Goal: Obtain resource: Obtain resource

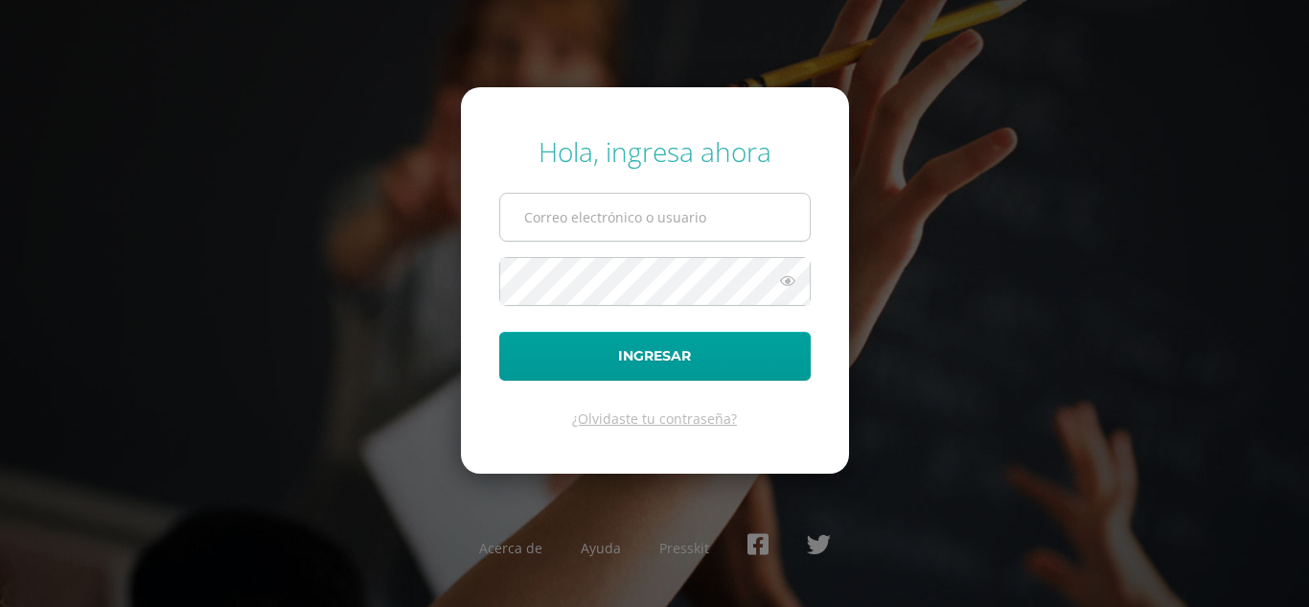
click at [535, 223] on input "text" at bounding box center [655, 217] width 310 height 47
type input "ocuevas@donbosco.edu.gt"
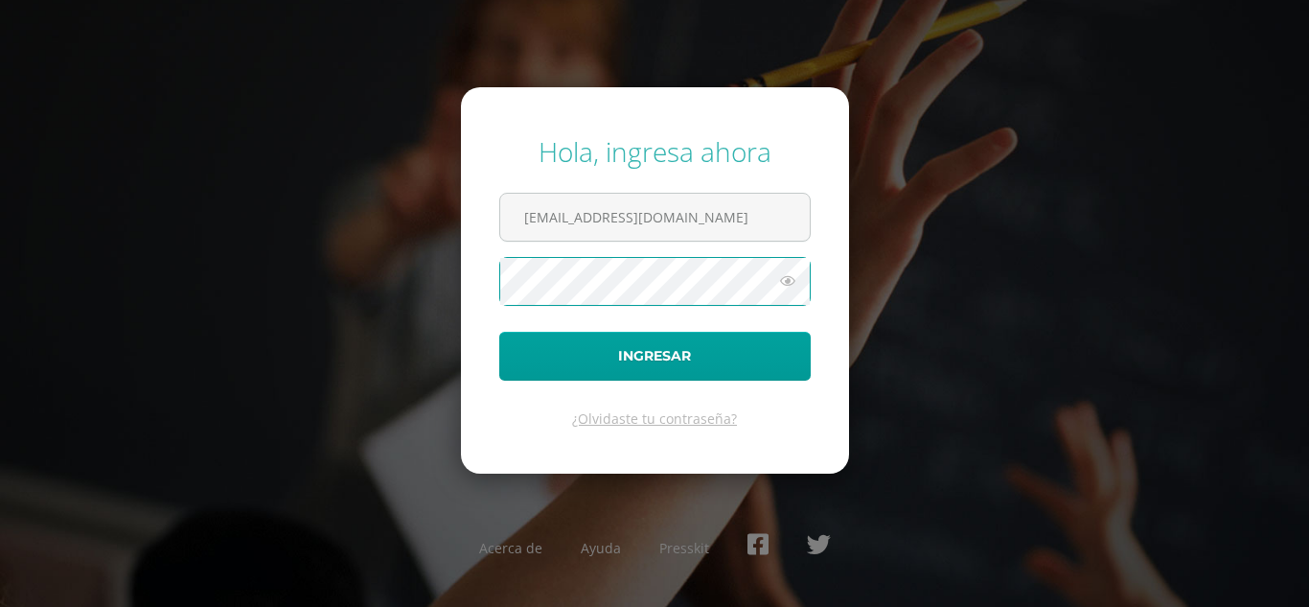
click at [499, 332] on button "Ingresar" at bounding box center [655, 356] width 312 height 49
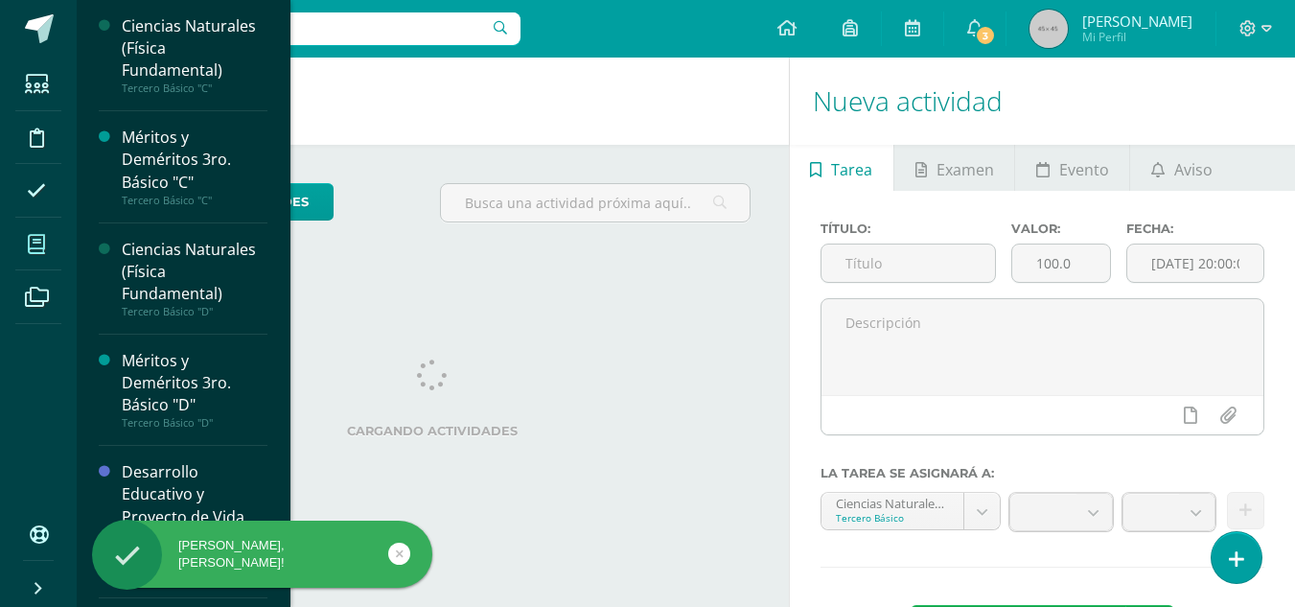
click at [39, 243] on icon at bounding box center [36, 244] width 17 height 19
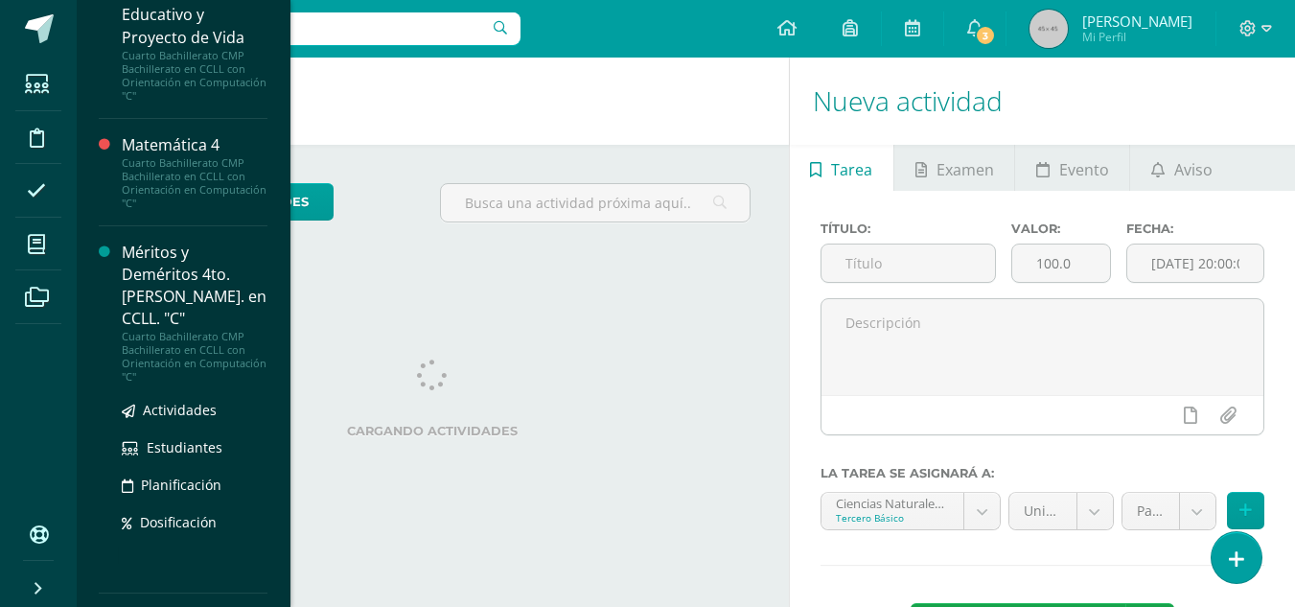
scroll to position [958, 0]
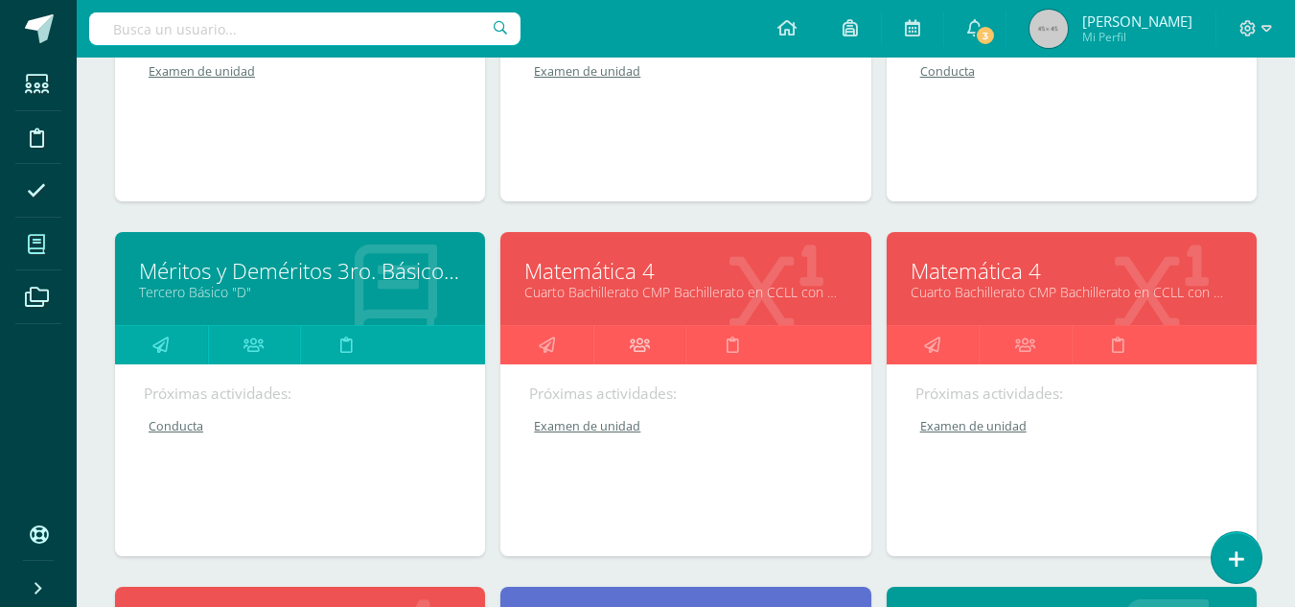
scroll to position [767, 0]
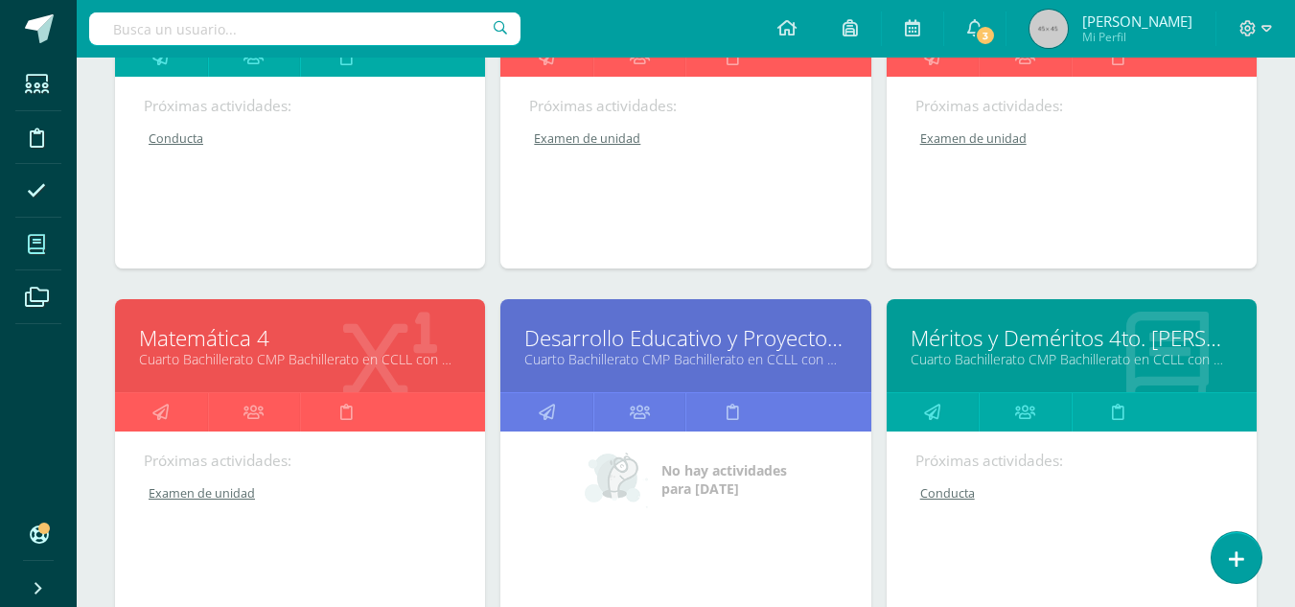
click at [237, 348] on link "Matemática 4" at bounding box center [300, 338] width 322 height 30
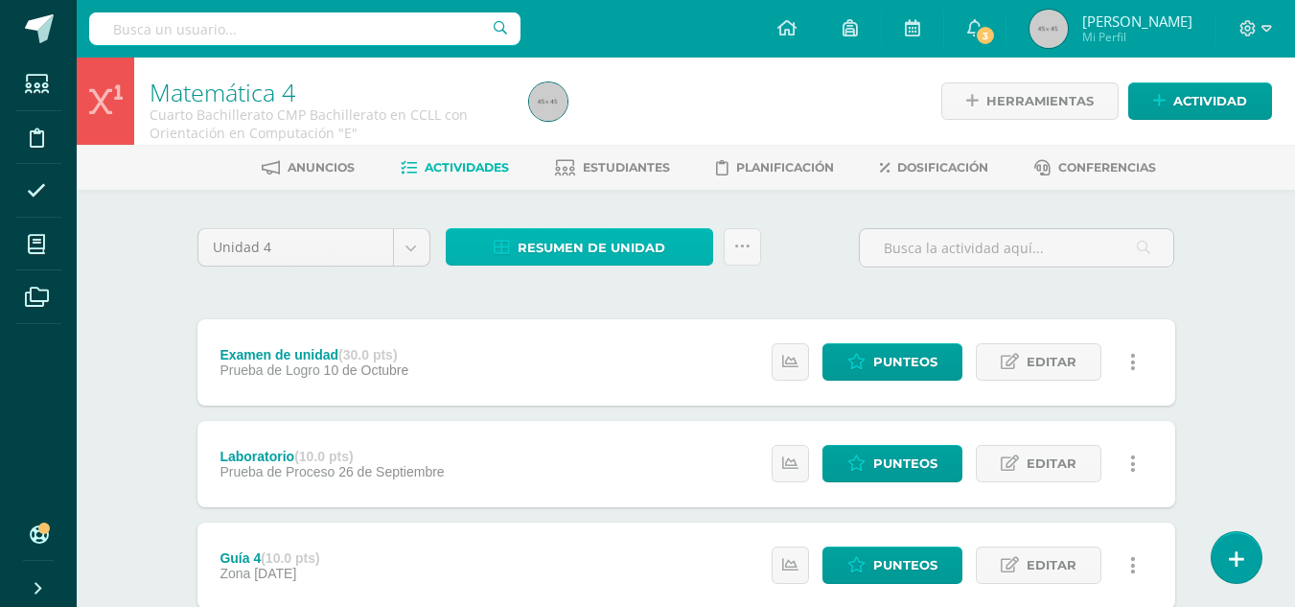
click at [593, 254] on span "Resumen de unidad" at bounding box center [592, 247] width 148 height 35
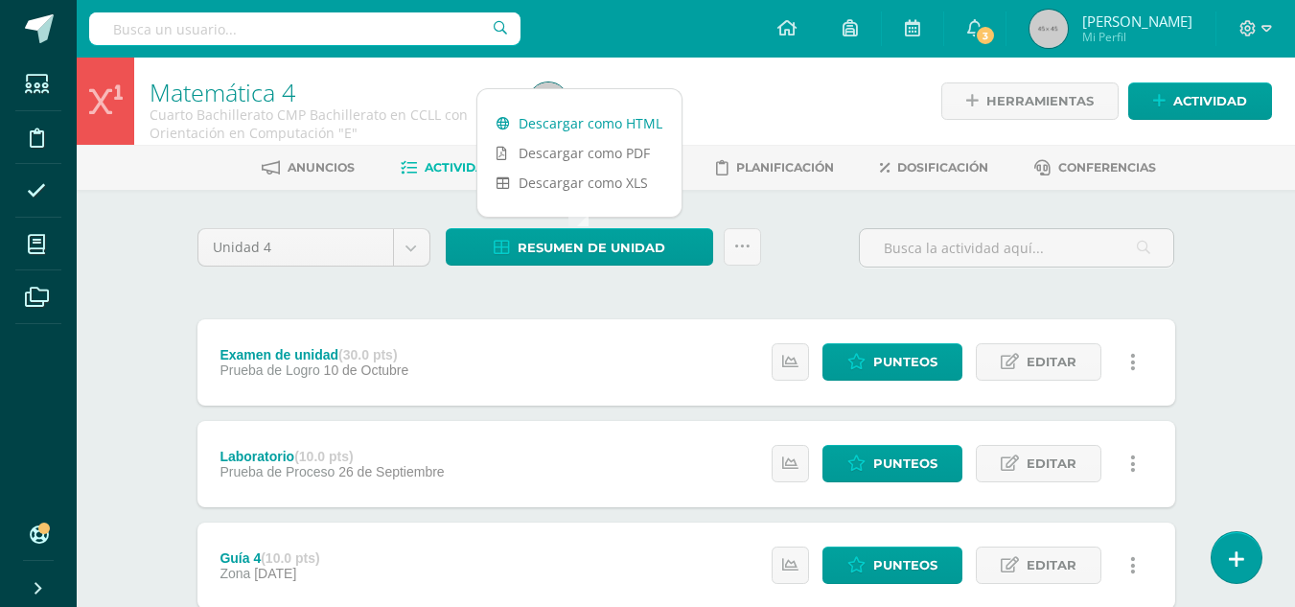
click at [594, 115] on link "Descargar como HTML" at bounding box center [579, 123] width 204 height 30
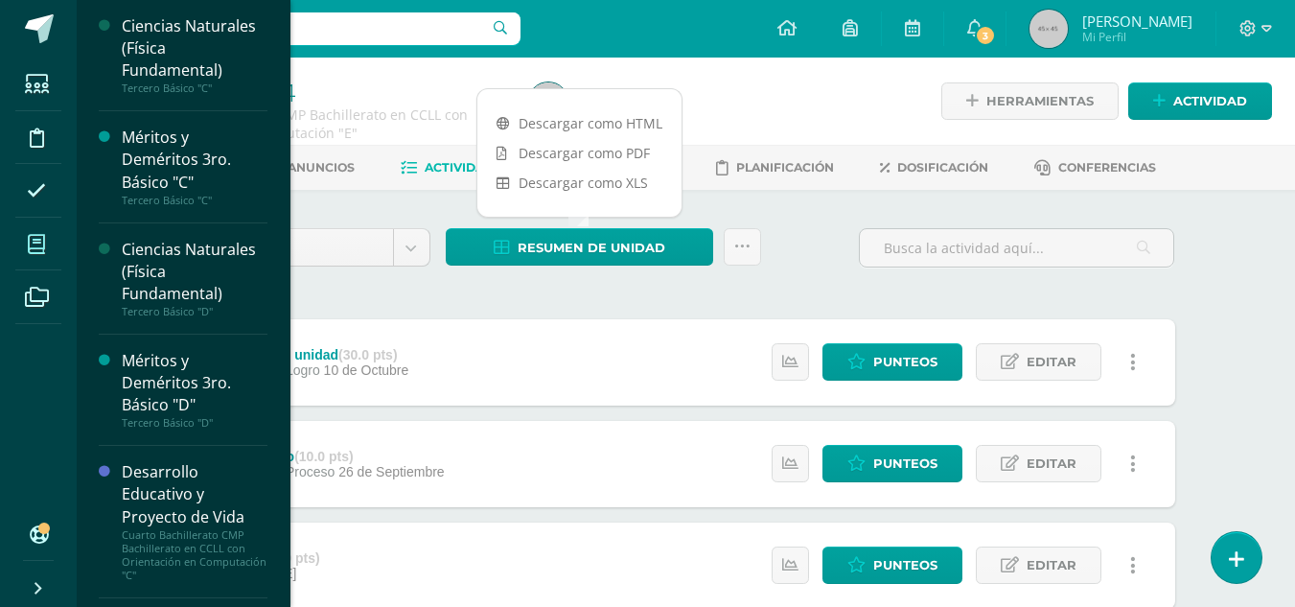
click at [40, 243] on icon at bounding box center [36, 244] width 17 height 19
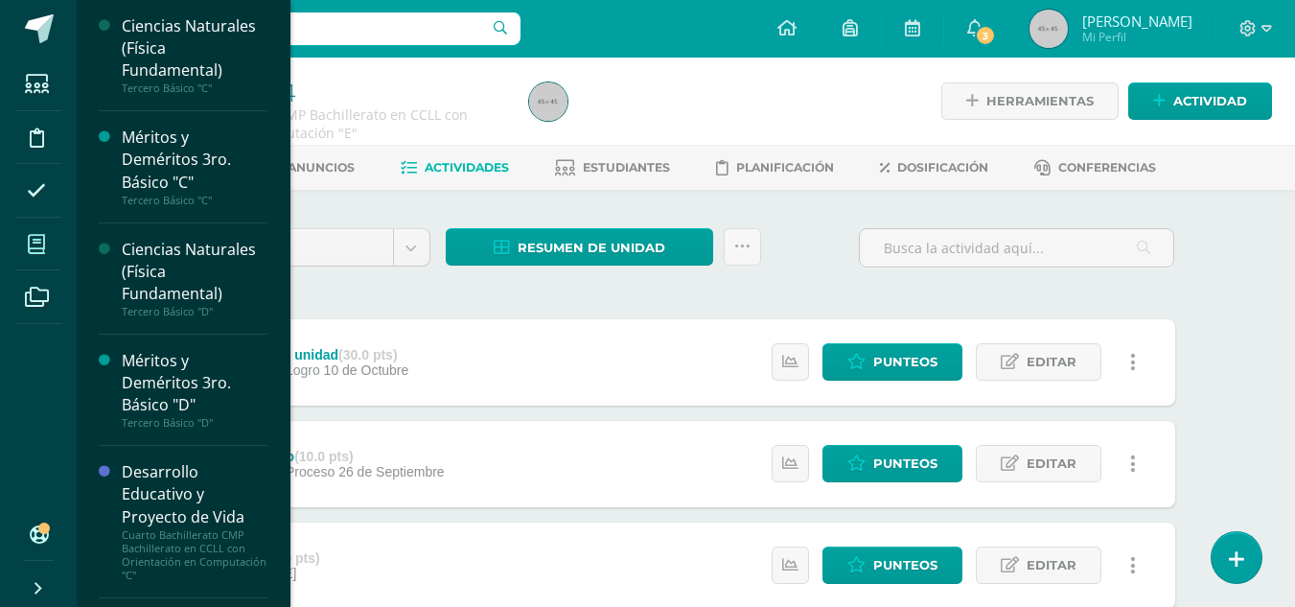
click at [40, 243] on icon at bounding box center [36, 244] width 17 height 19
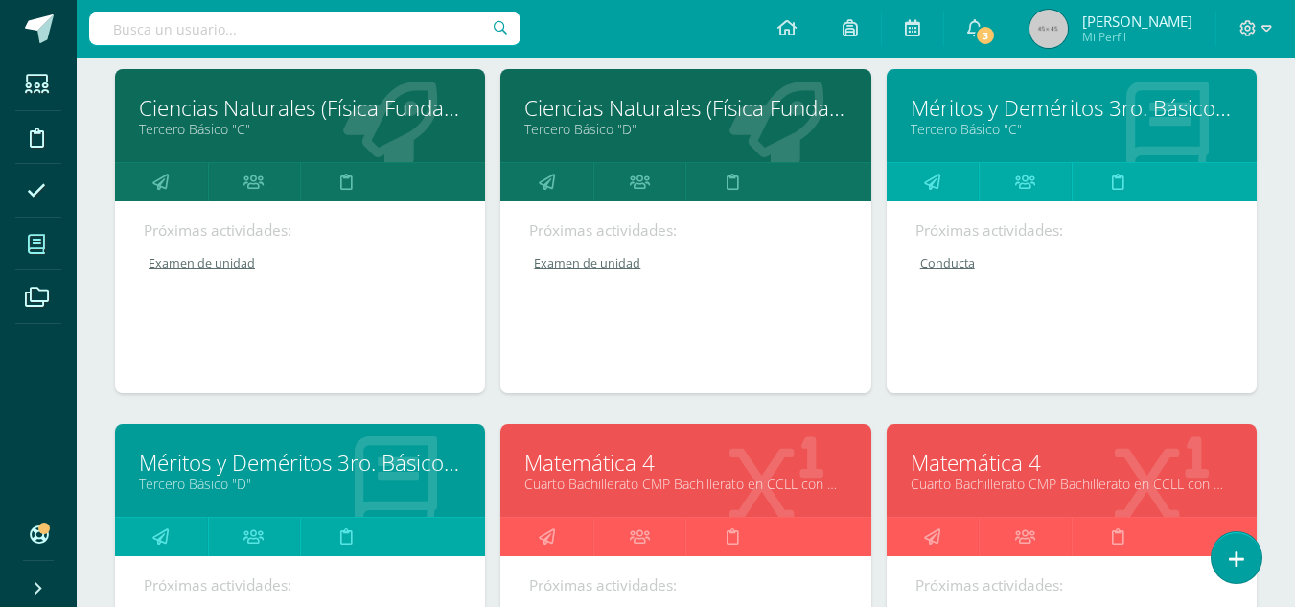
scroll to position [479, 0]
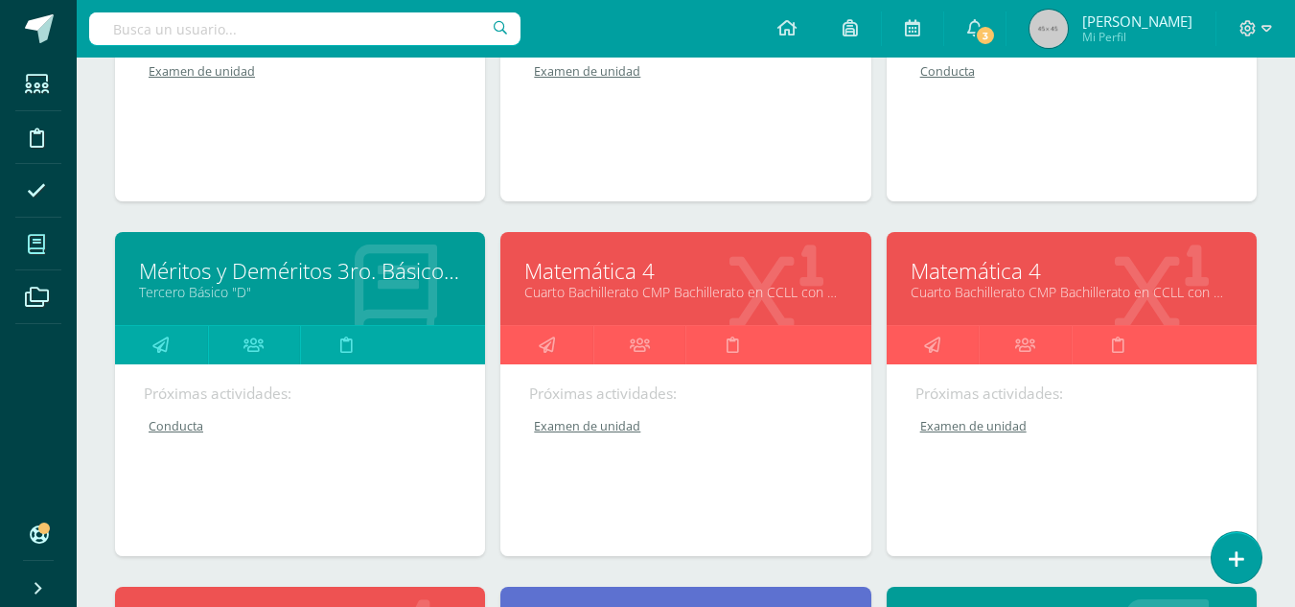
click at [984, 270] on link "Matemática 4" at bounding box center [1072, 271] width 322 height 30
click at [987, 271] on link "Matemática 4" at bounding box center [1072, 271] width 322 height 30
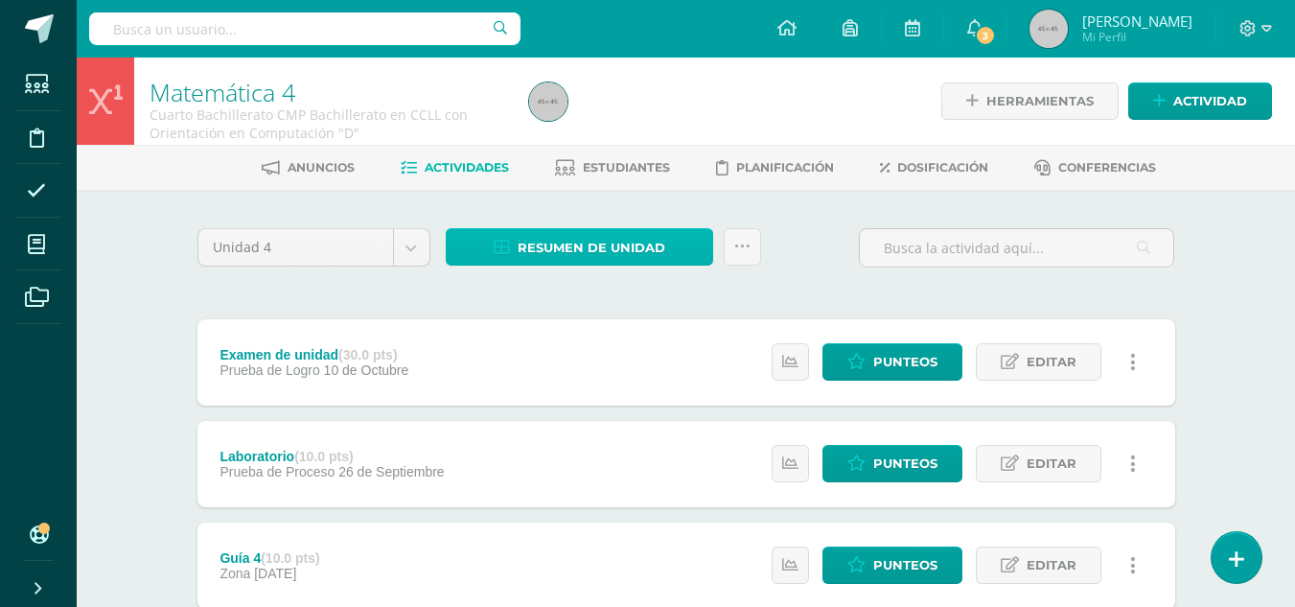
click at [619, 240] on span "Resumen de unidad" at bounding box center [592, 247] width 148 height 35
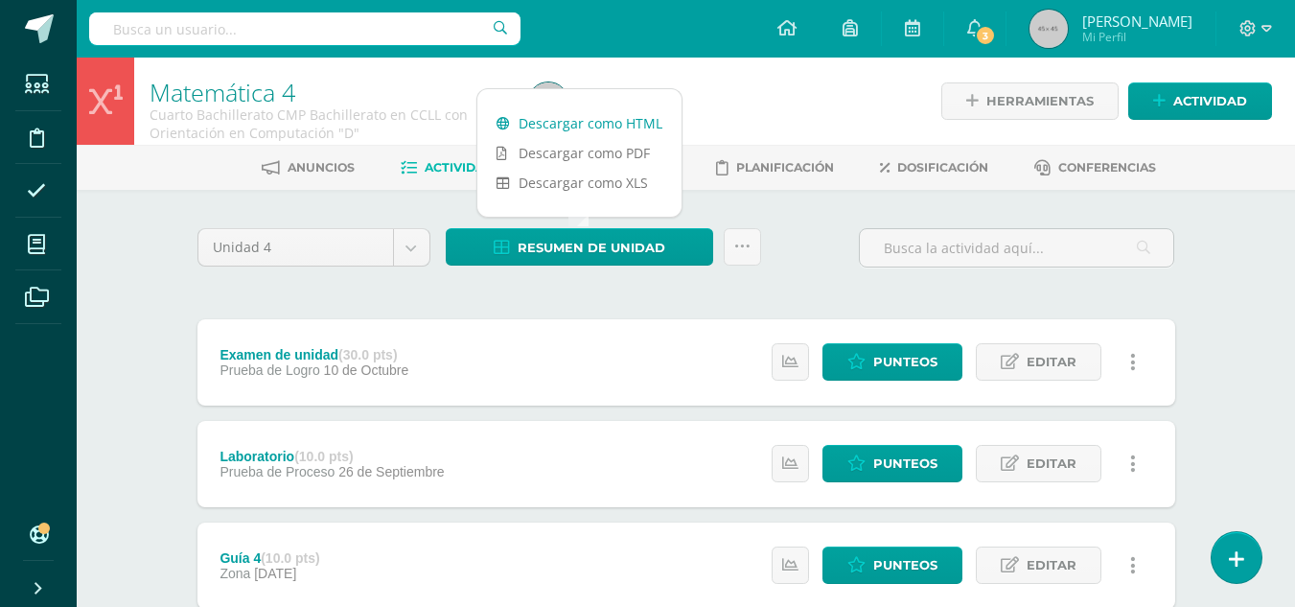
click at [585, 125] on link "Descargar como HTML" at bounding box center [579, 123] width 204 height 30
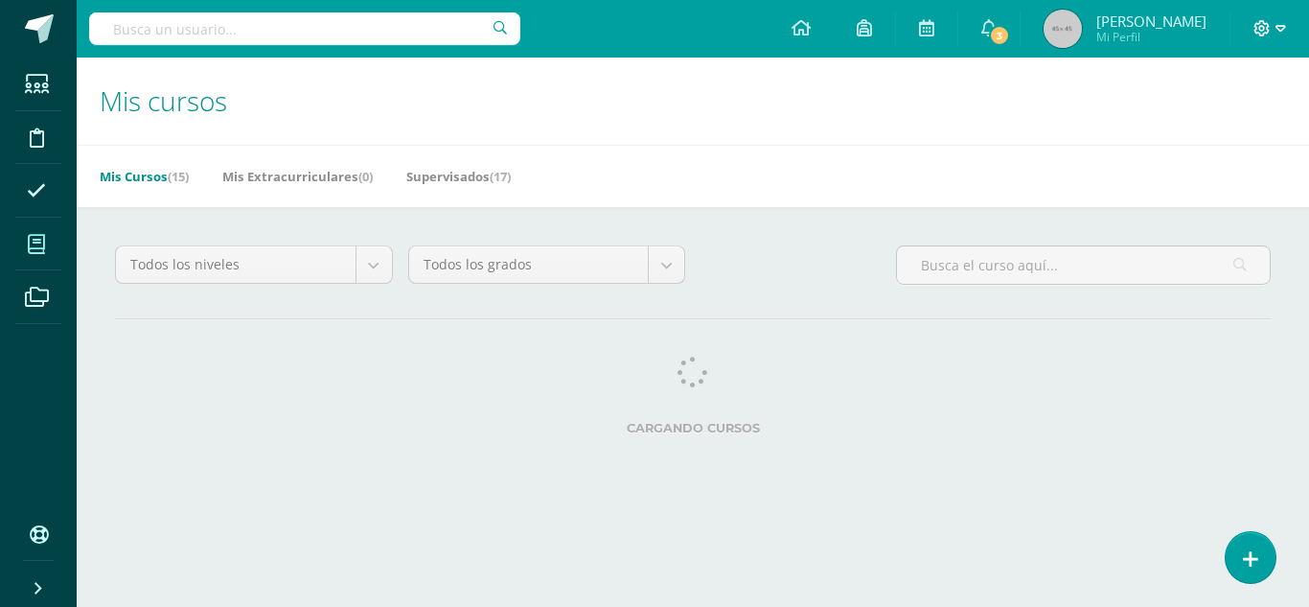
click at [1260, 31] on icon at bounding box center [1262, 28] width 17 height 17
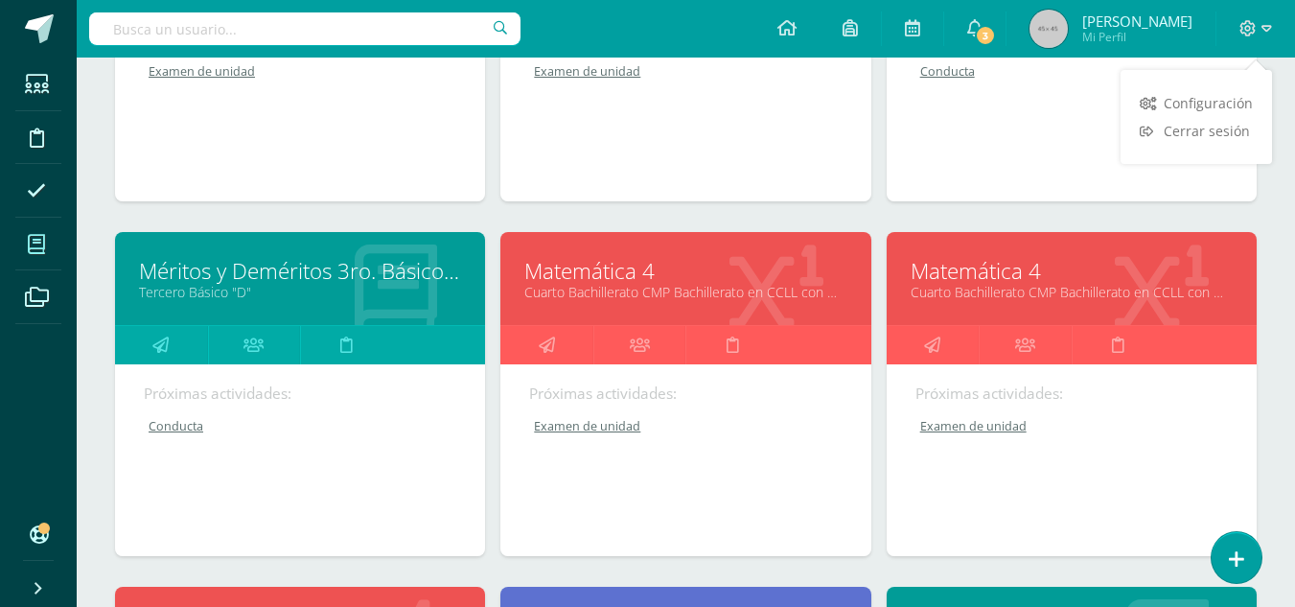
scroll to position [383, 0]
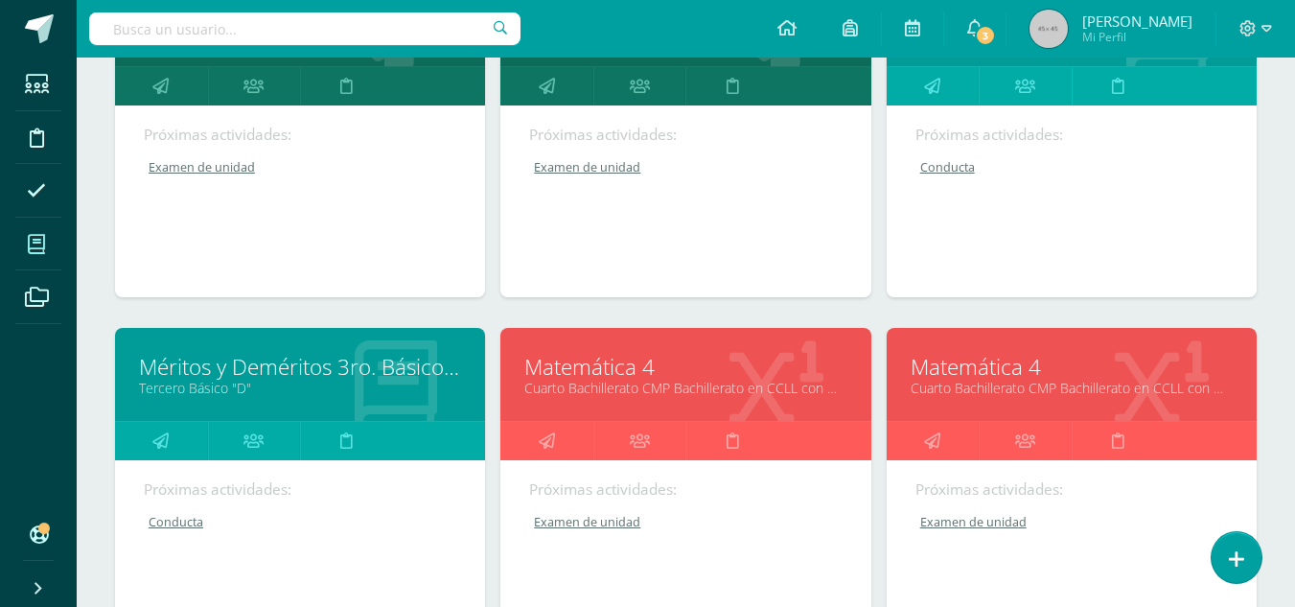
click at [635, 371] on link "Matemática 4" at bounding box center [685, 367] width 322 height 30
click at [636, 370] on link "Matemática 4" at bounding box center [685, 367] width 322 height 30
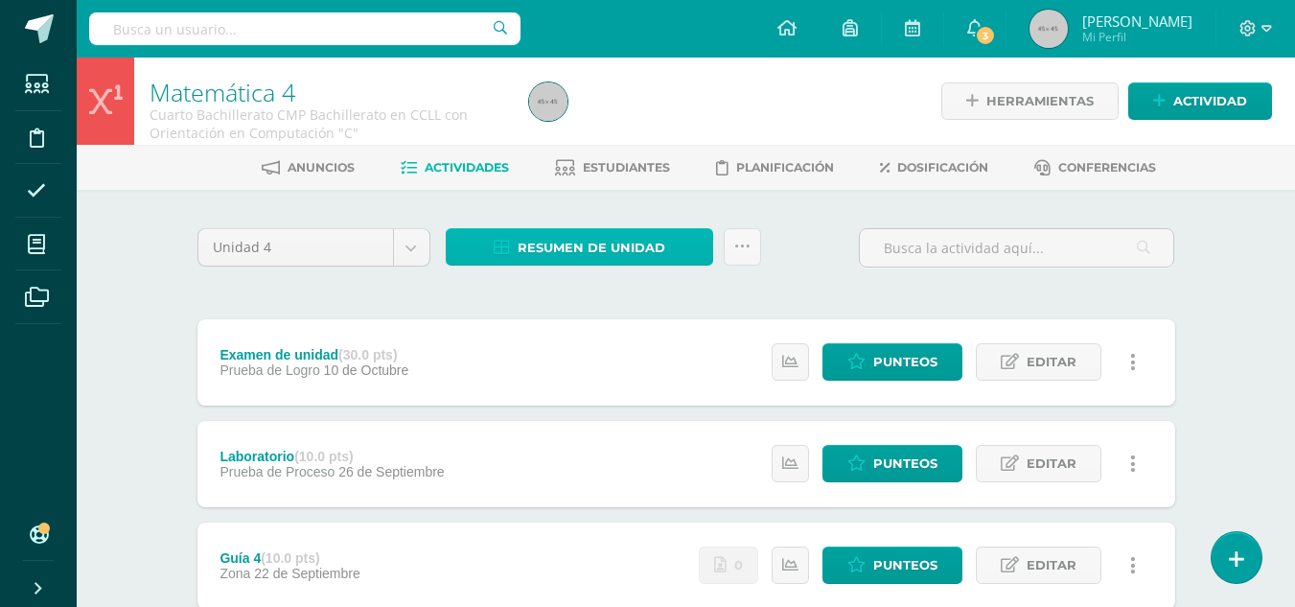
click at [597, 248] on span "Resumen de unidad" at bounding box center [592, 247] width 148 height 35
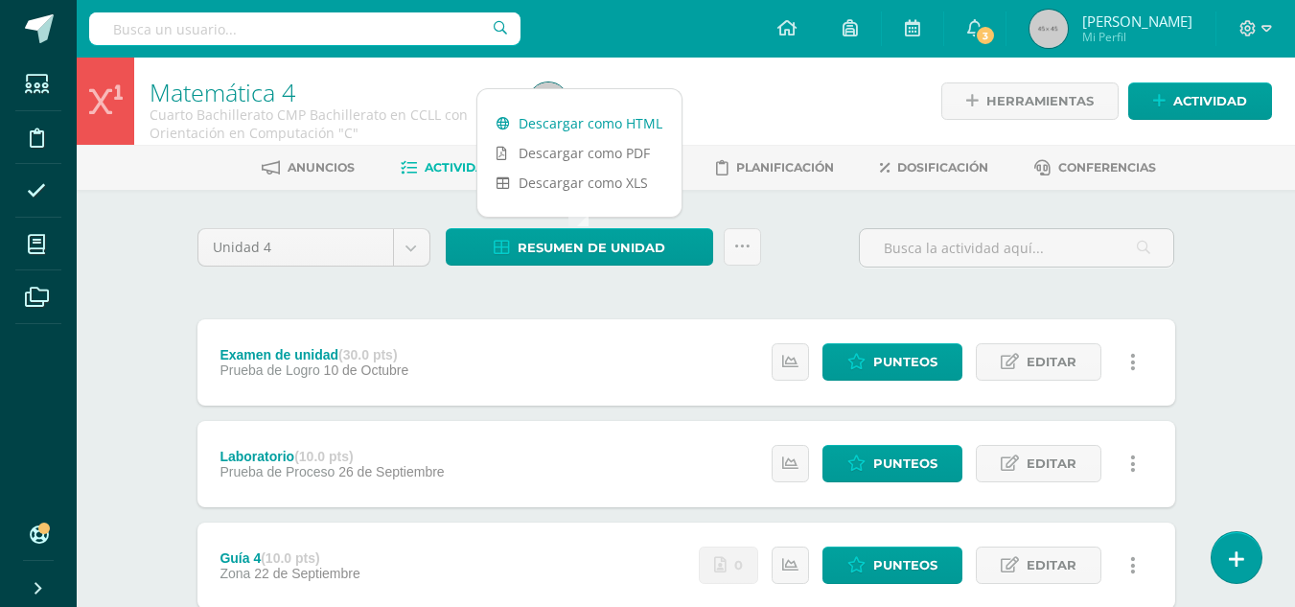
click at [601, 127] on link "Descargar como HTML" at bounding box center [579, 123] width 204 height 30
click at [605, 124] on link "Descargar como HTML" at bounding box center [579, 123] width 204 height 30
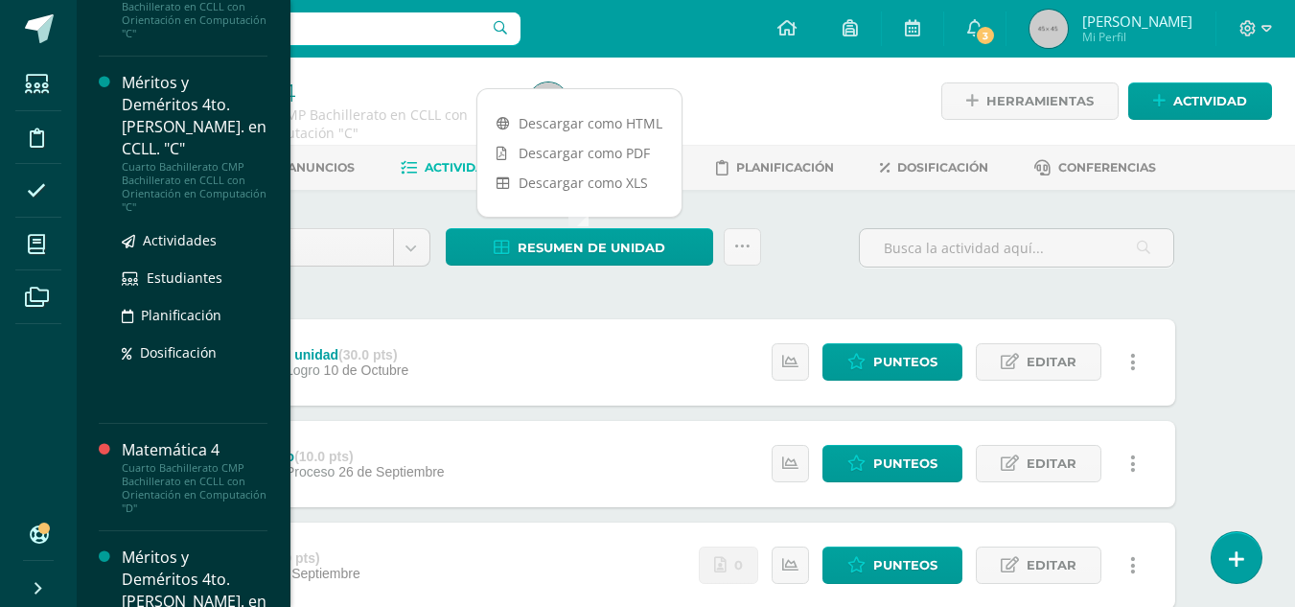
scroll to position [841, 0]
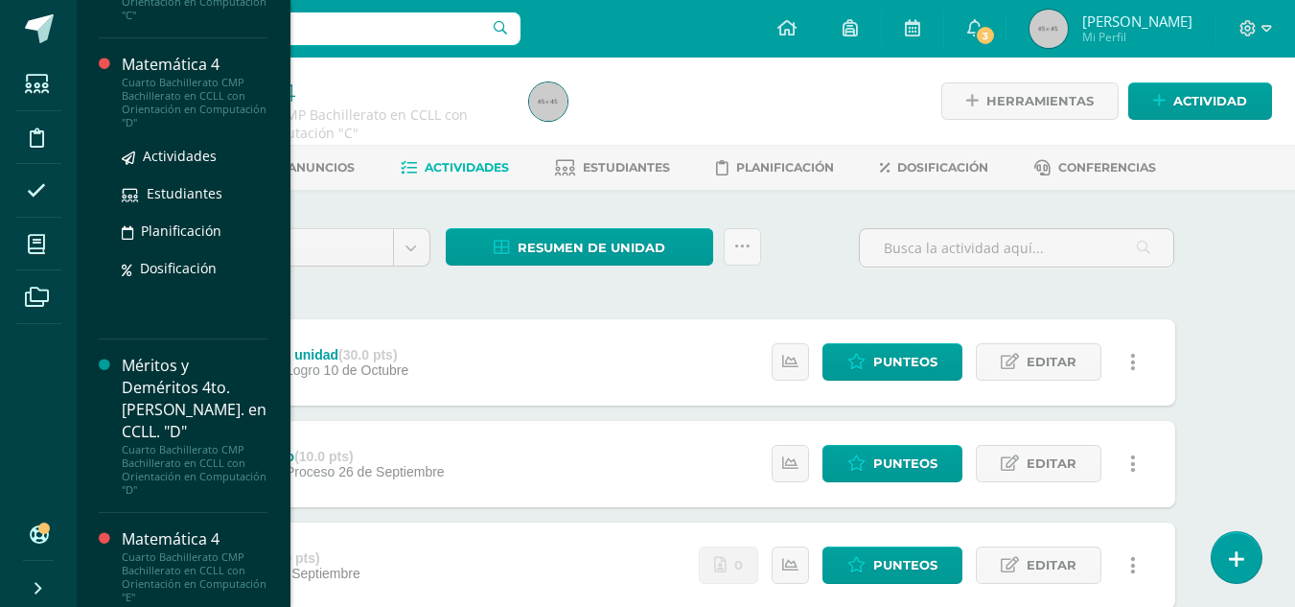
click at [174, 54] on div "Matemática 4" at bounding box center [195, 65] width 146 height 22
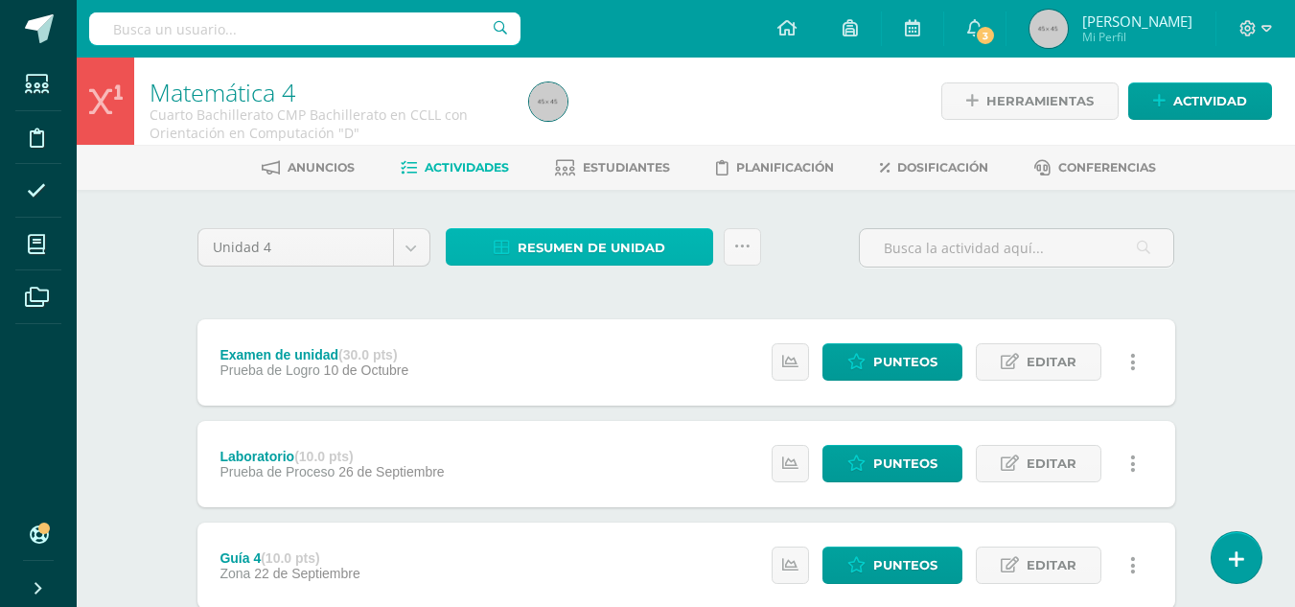
click at [567, 250] on span "Resumen de unidad" at bounding box center [592, 247] width 148 height 35
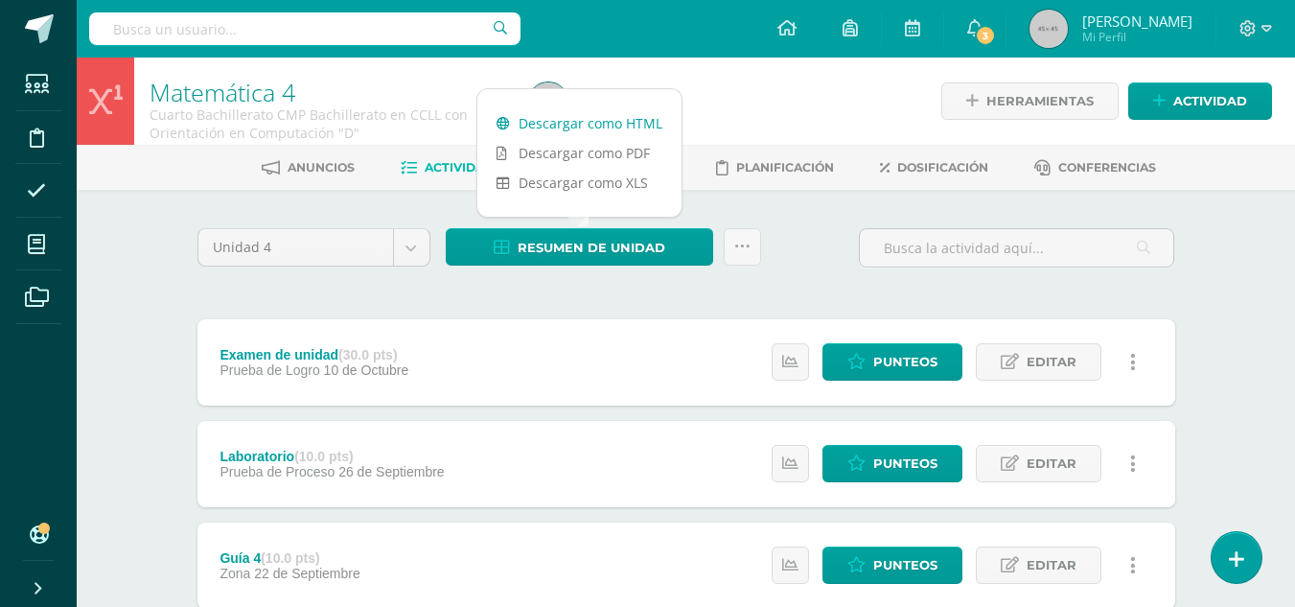
click at [592, 125] on link "Descargar como HTML" at bounding box center [579, 123] width 204 height 30
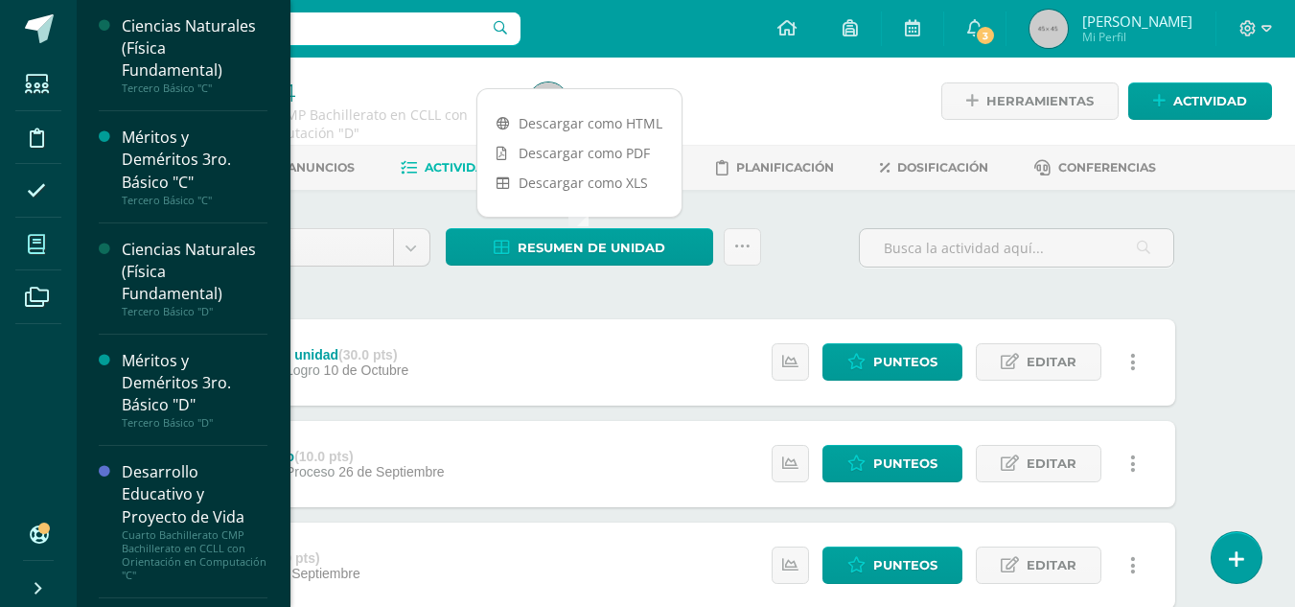
click at [42, 241] on icon at bounding box center [36, 244] width 17 height 19
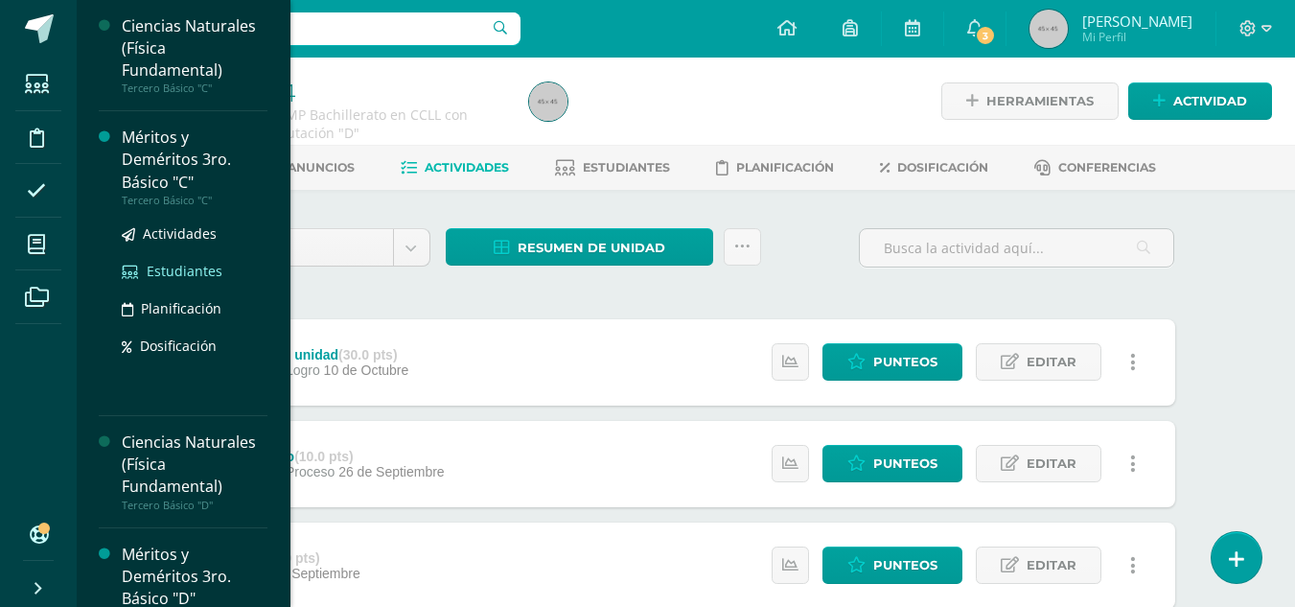
scroll to position [192, 0]
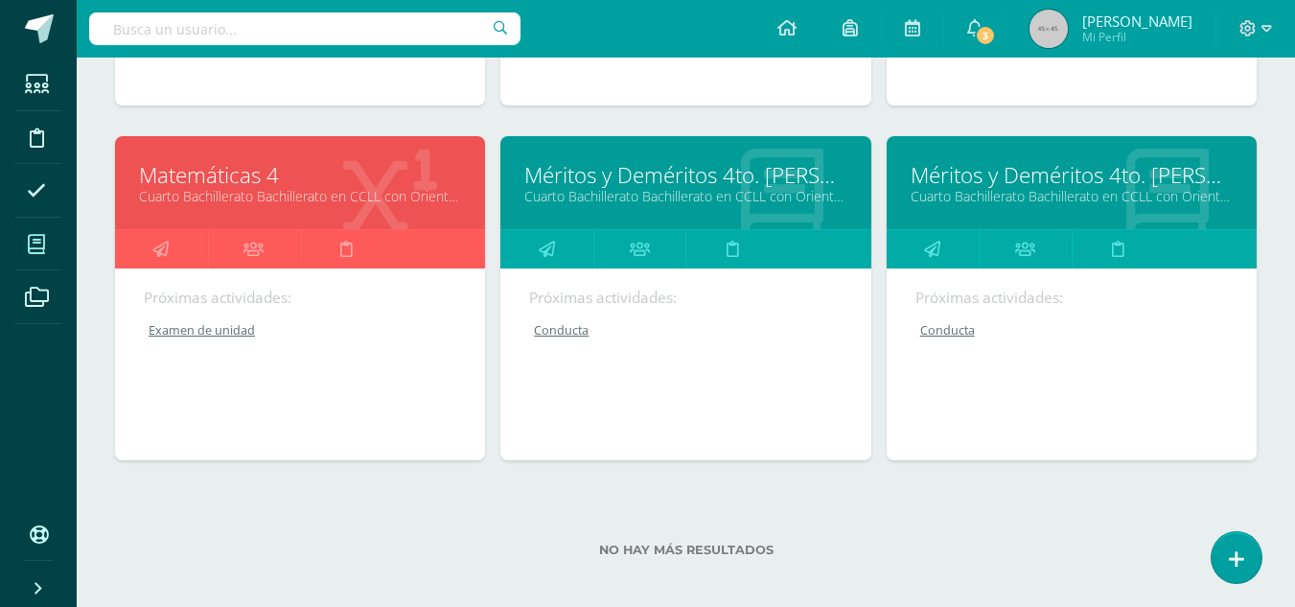
scroll to position [587, 0]
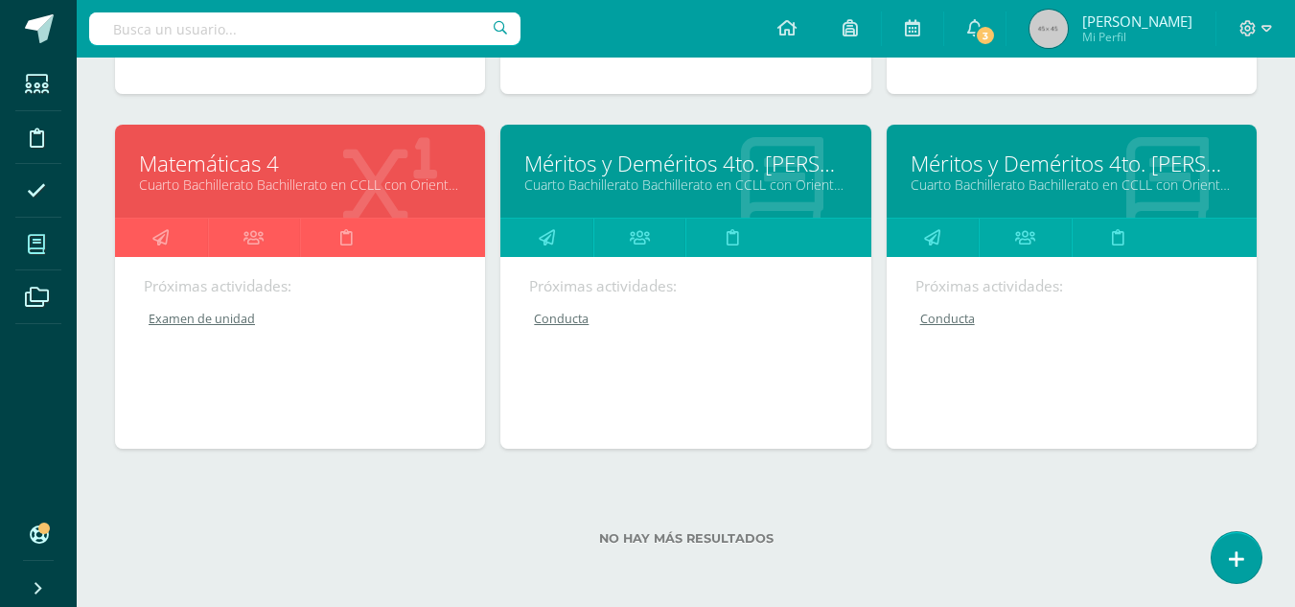
click at [230, 167] on link "Matemáticas 4" at bounding box center [300, 164] width 322 height 30
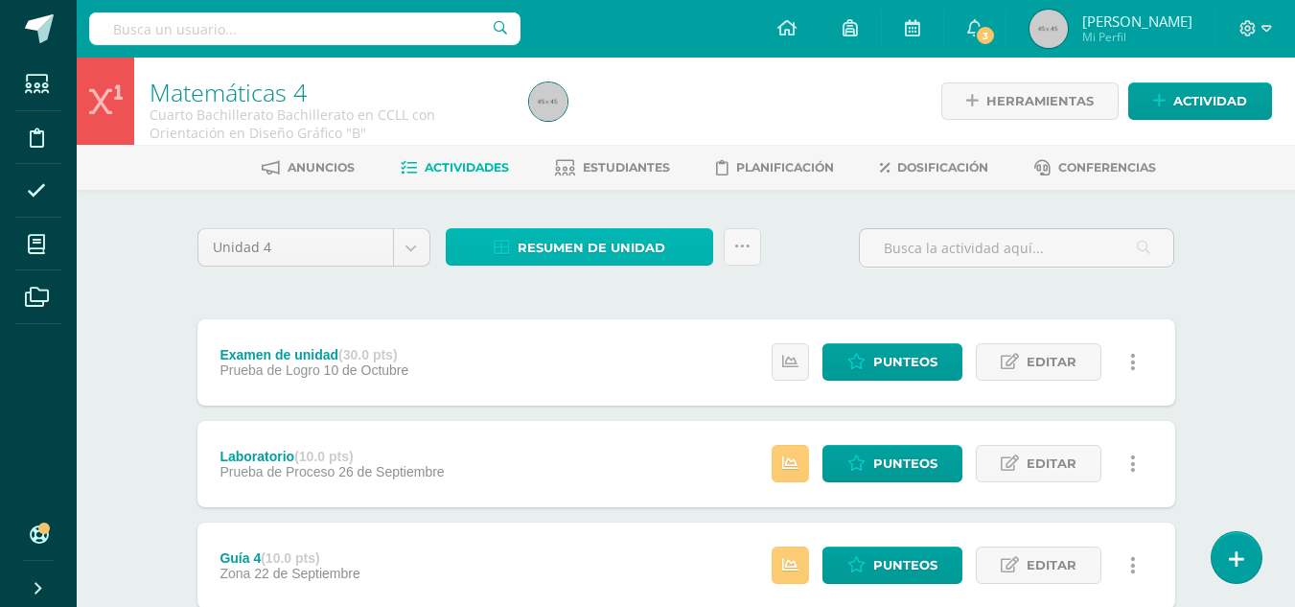
click at [577, 242] on span "Resumen de unidad" at bounding box center [592, 247] width 148 height 35
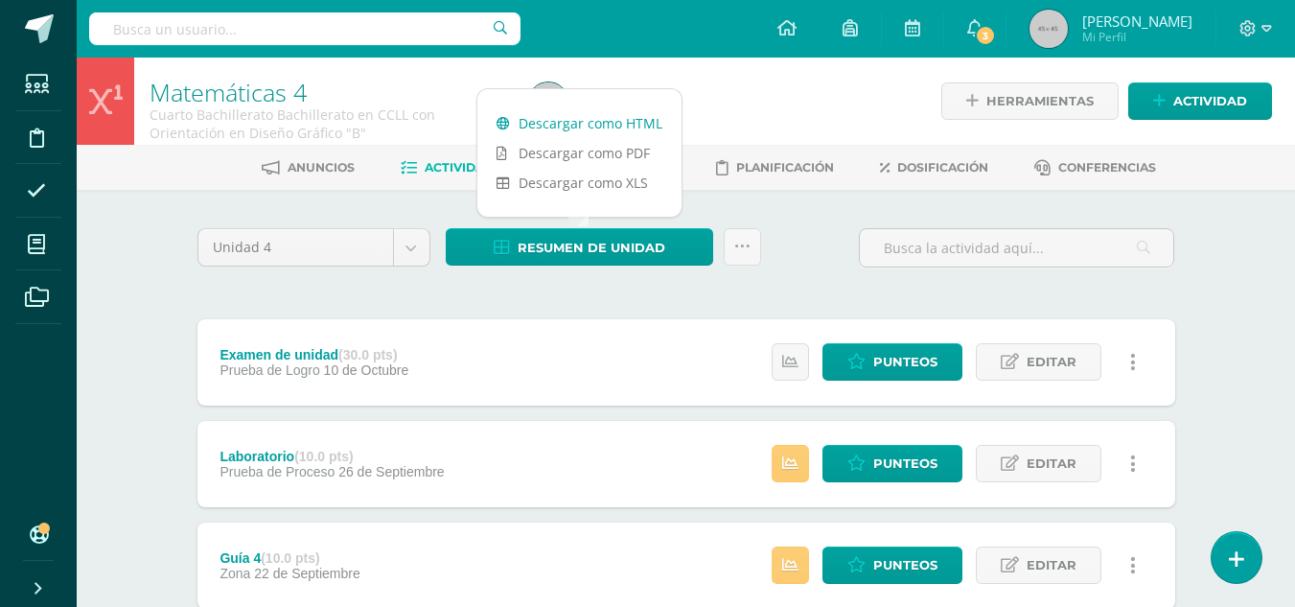
click at [583, 125] on link "Descargar como HTML" at bounding box center [579, 123] width 204 height 30
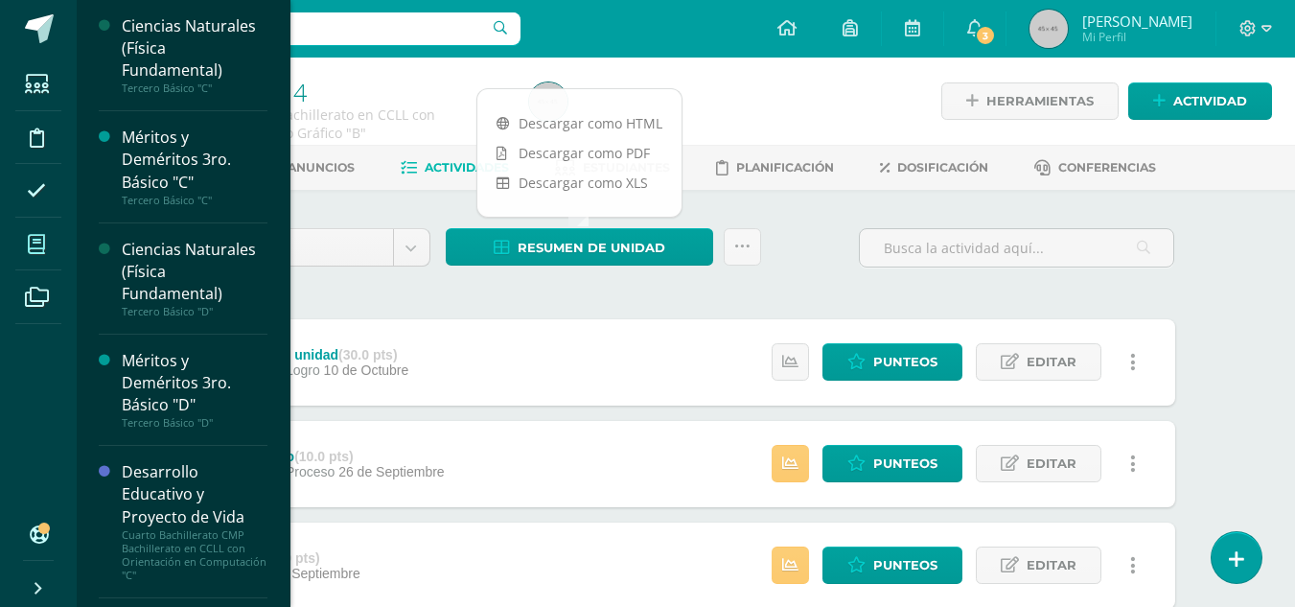
click at [42, 241] on icon at bounding box center [36, 244] width 17 height 19
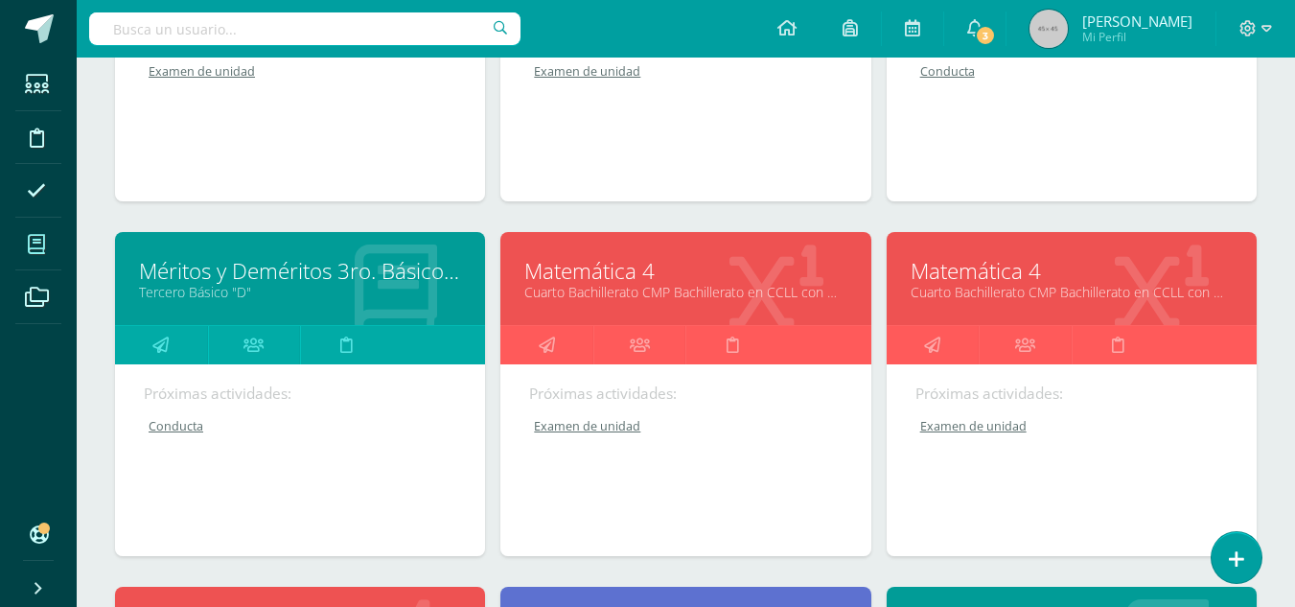
scroll to position [671, 0]
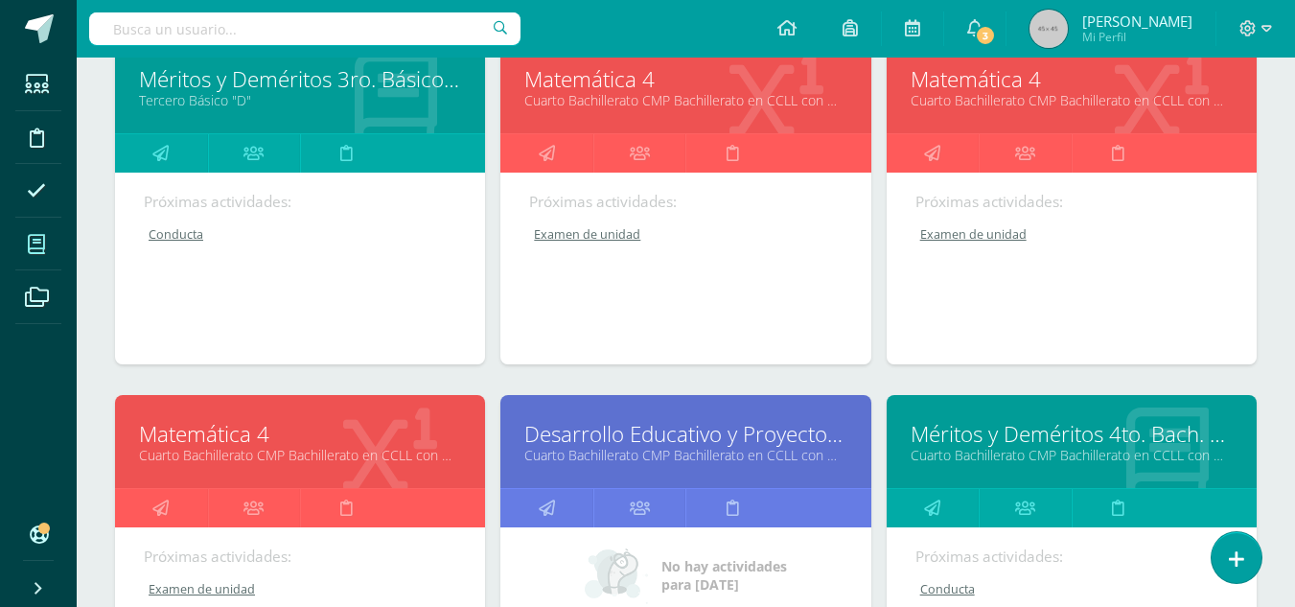
click at [232, 436] on link "Matemática 4" at bounding box center [300, 434] width 322 height 30
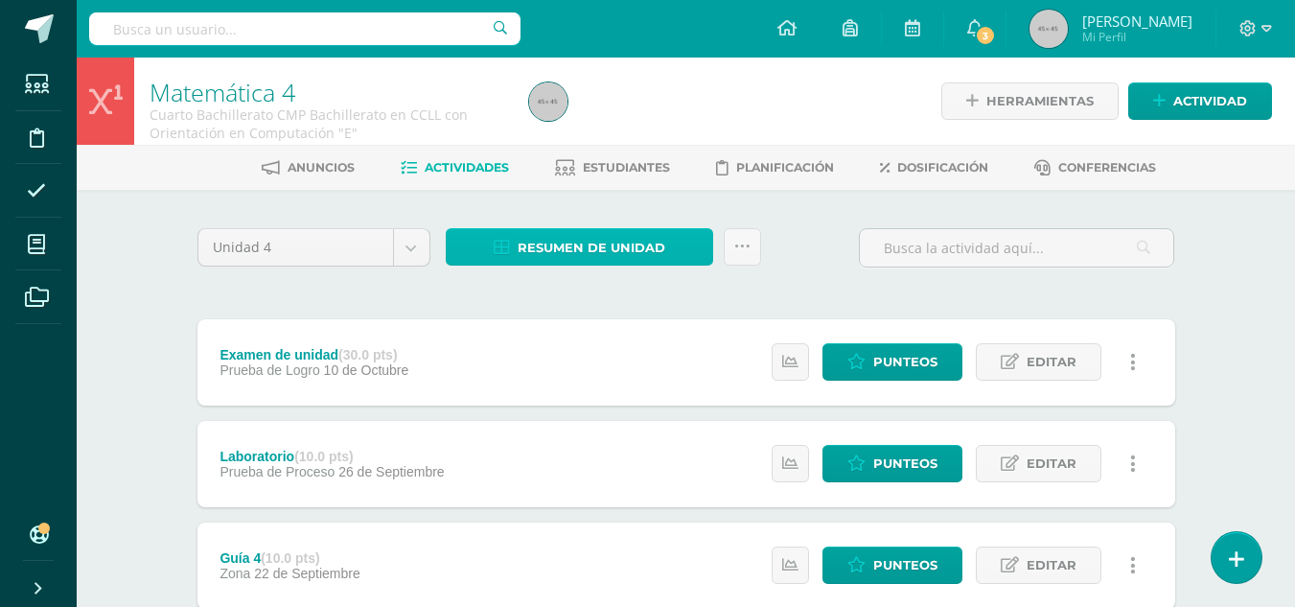
click at [605, 242] on span "Resumen de unidad" at bounding box center [592, 247] width 148 height 35
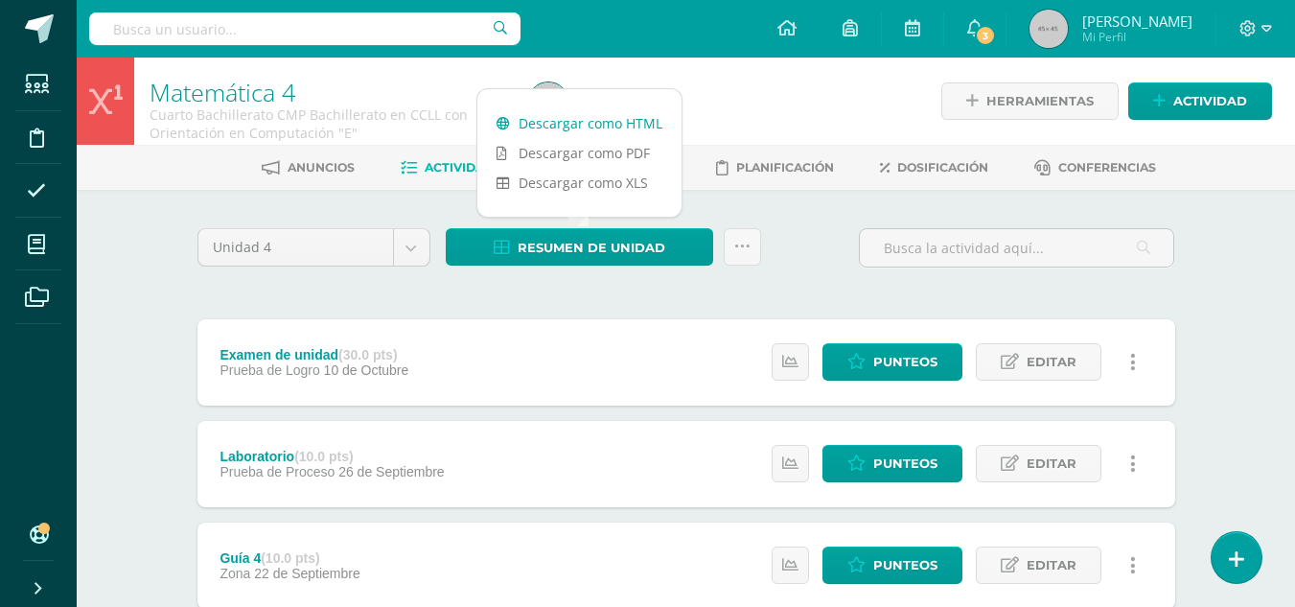
click at [584, 124] on link "Descargar como HTML" at bounding box center [579, 123] width 204 height 30
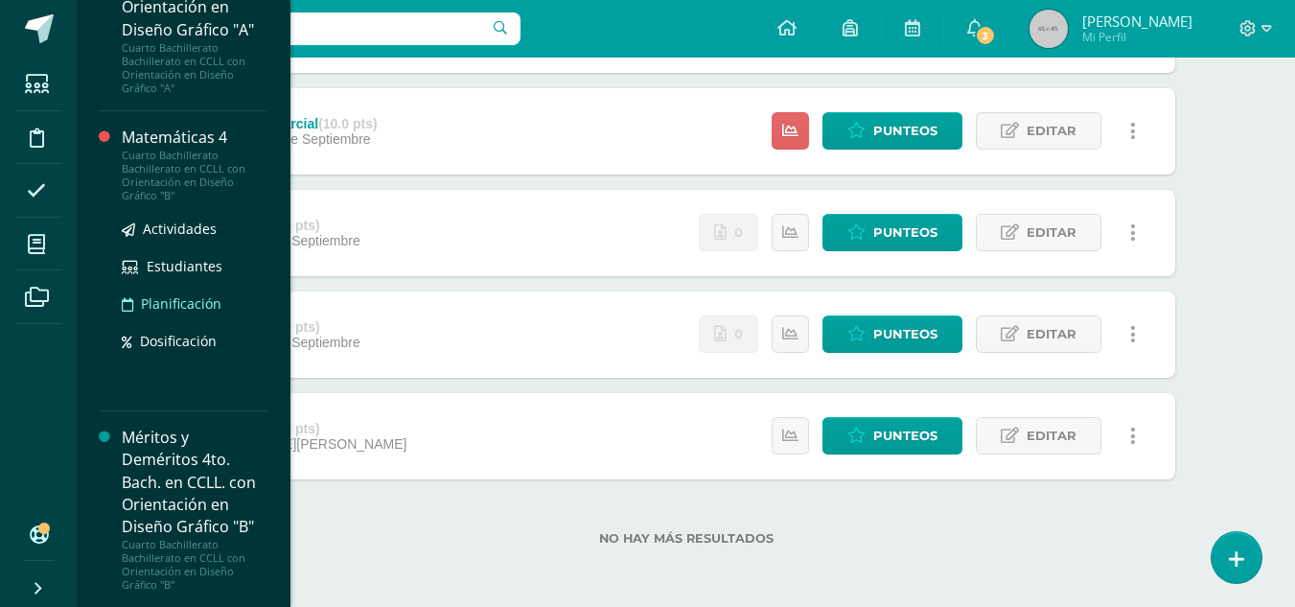
scroll to position [1569, 0]
click at [199, 137] on div "Matemáticas 4" at bounding box center [195, 137] width 146 height 22
click at [199, 136] on div "Matemáticas 4" at bounding box center [195, 137] width 146 height 22
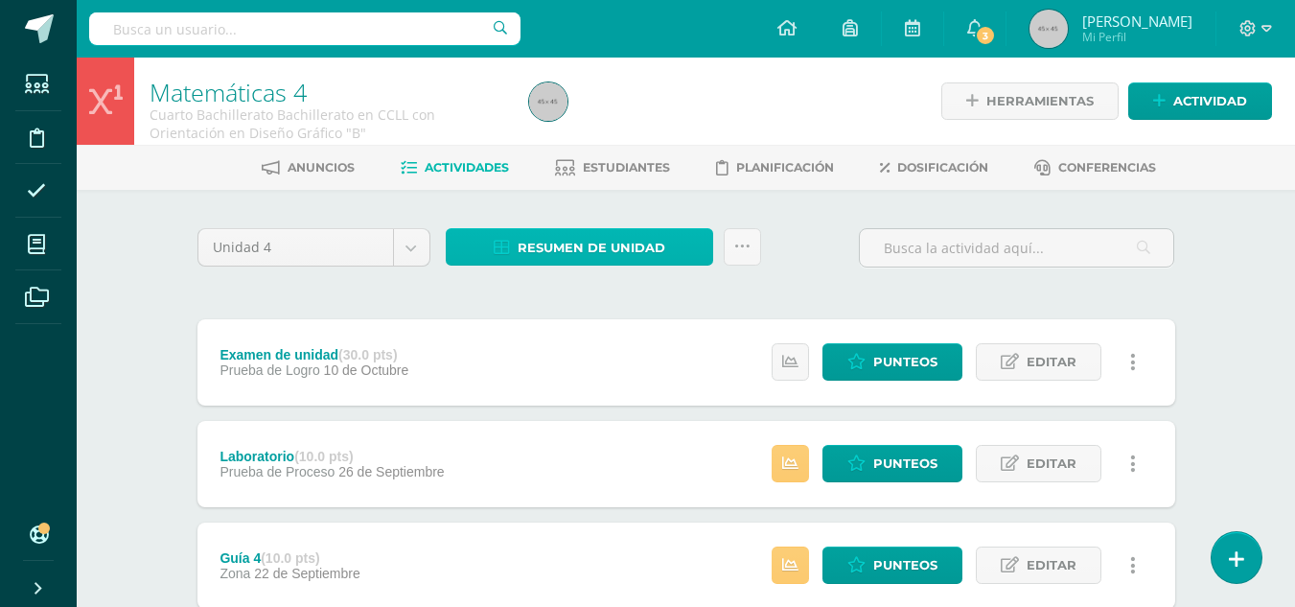
click at [586, 243] on span "Resumen de unidad" at bounding box center [592, 247] width 148 height 35
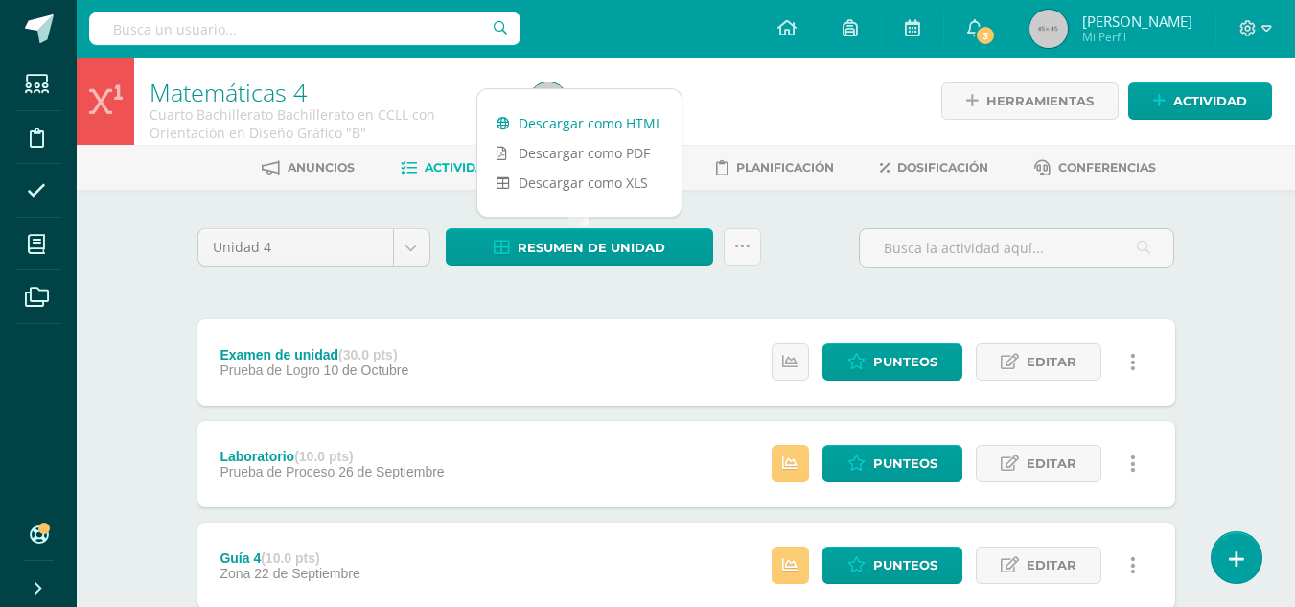
click at [565, 121] on link "Descargar como HTML" at bounding box center [579, 123] width 204 height 30
click at [1245, 33] on icon at bounding box center [1247, 28] width 17 height 17
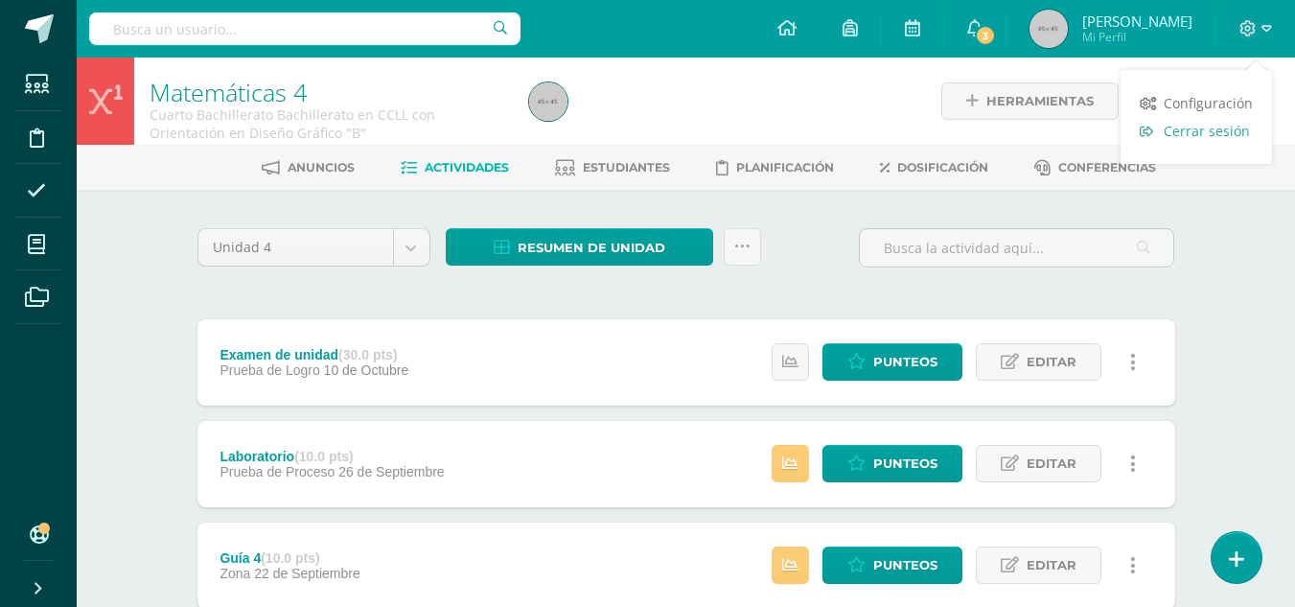
click at [1210, 126] on span "Cerrar sesión" at bounding box center [1207, 131] width 86 height 18
